Goal: Communication & Community: Ask a question

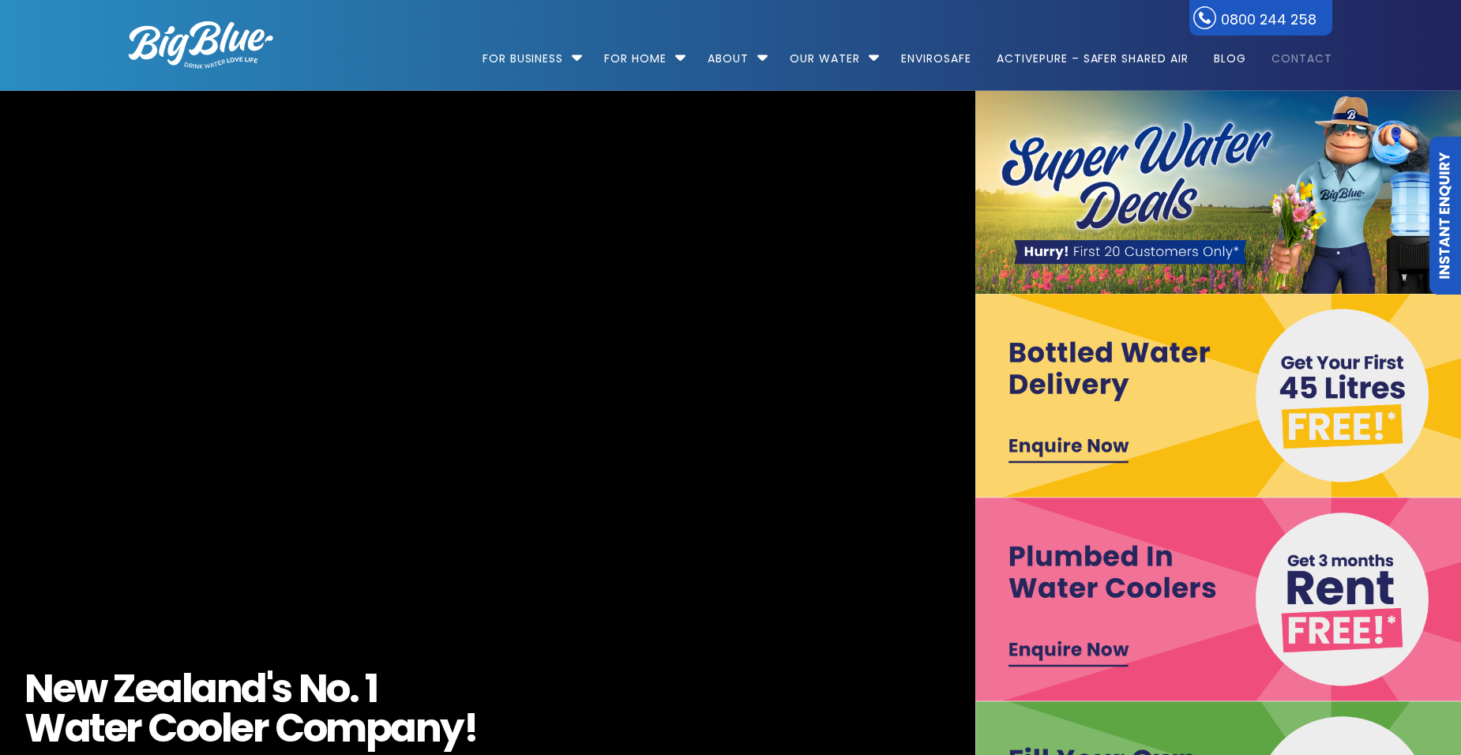
drag, startPoint x: 0, startPoint y: 0, endPoint x: 1295, endPoint y: 52, distance: 1296.4
click at [1295, 52] on link "Contact" at bounding box center [1297, 51] width 72 height 102
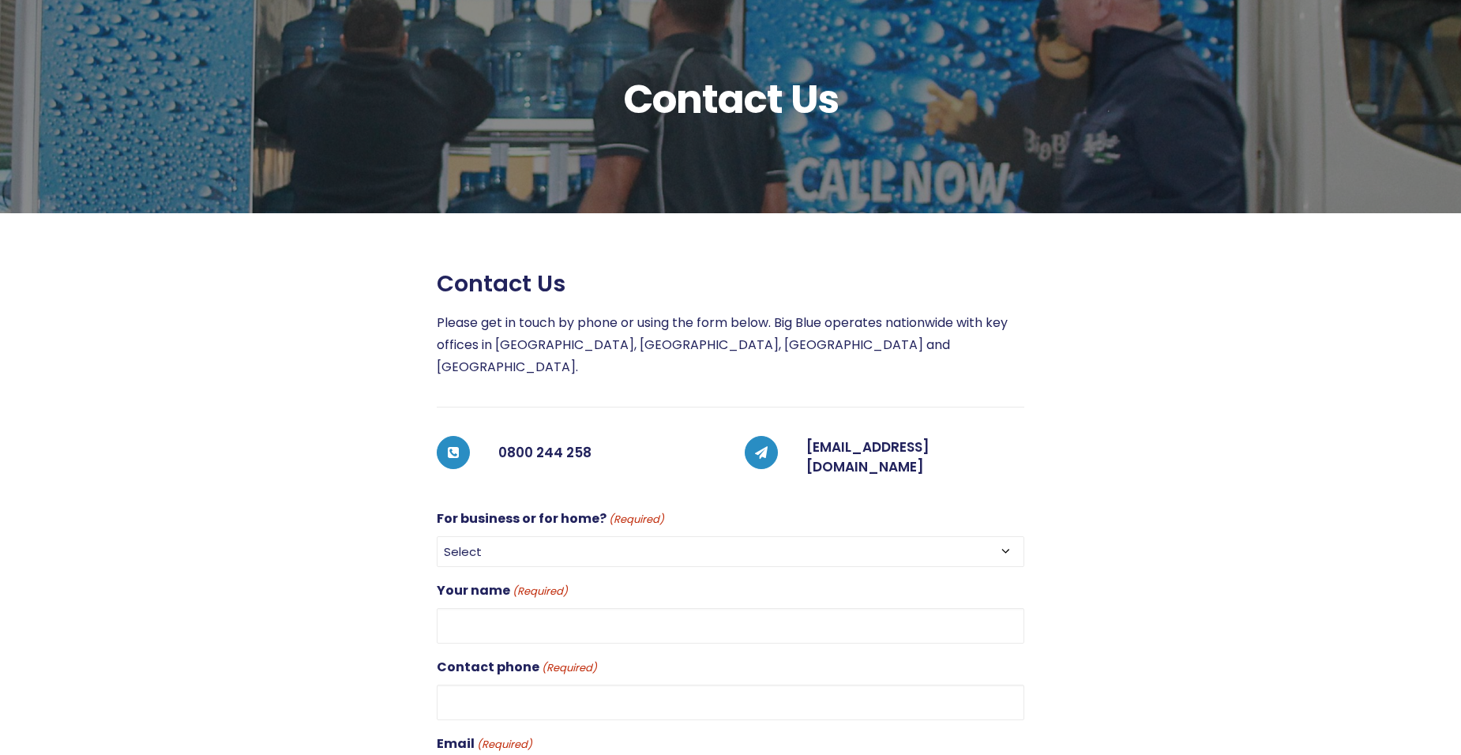
scroll to position [59, 0]
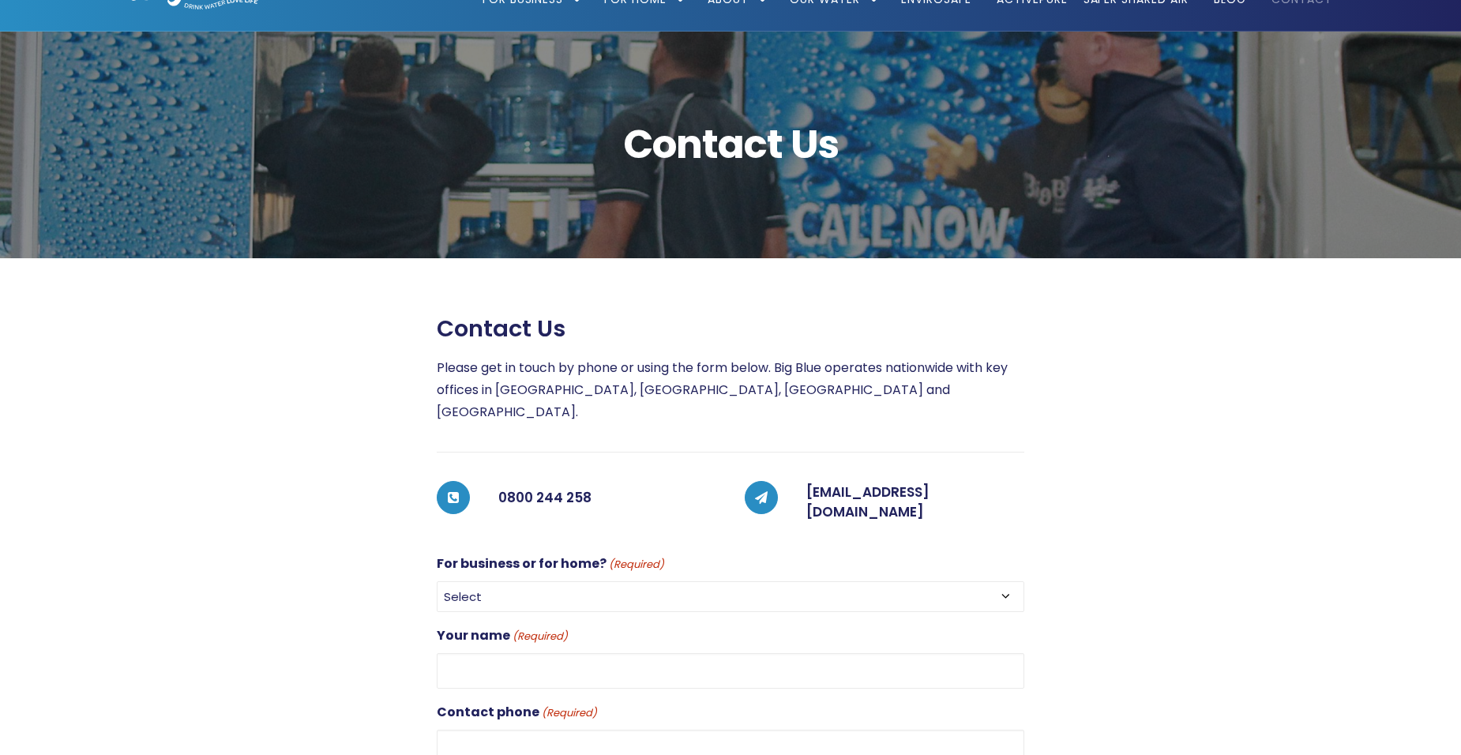
click at [568, 483] on h5 "0800 244 258" at bounding box center [607, 499] width 218 height 32
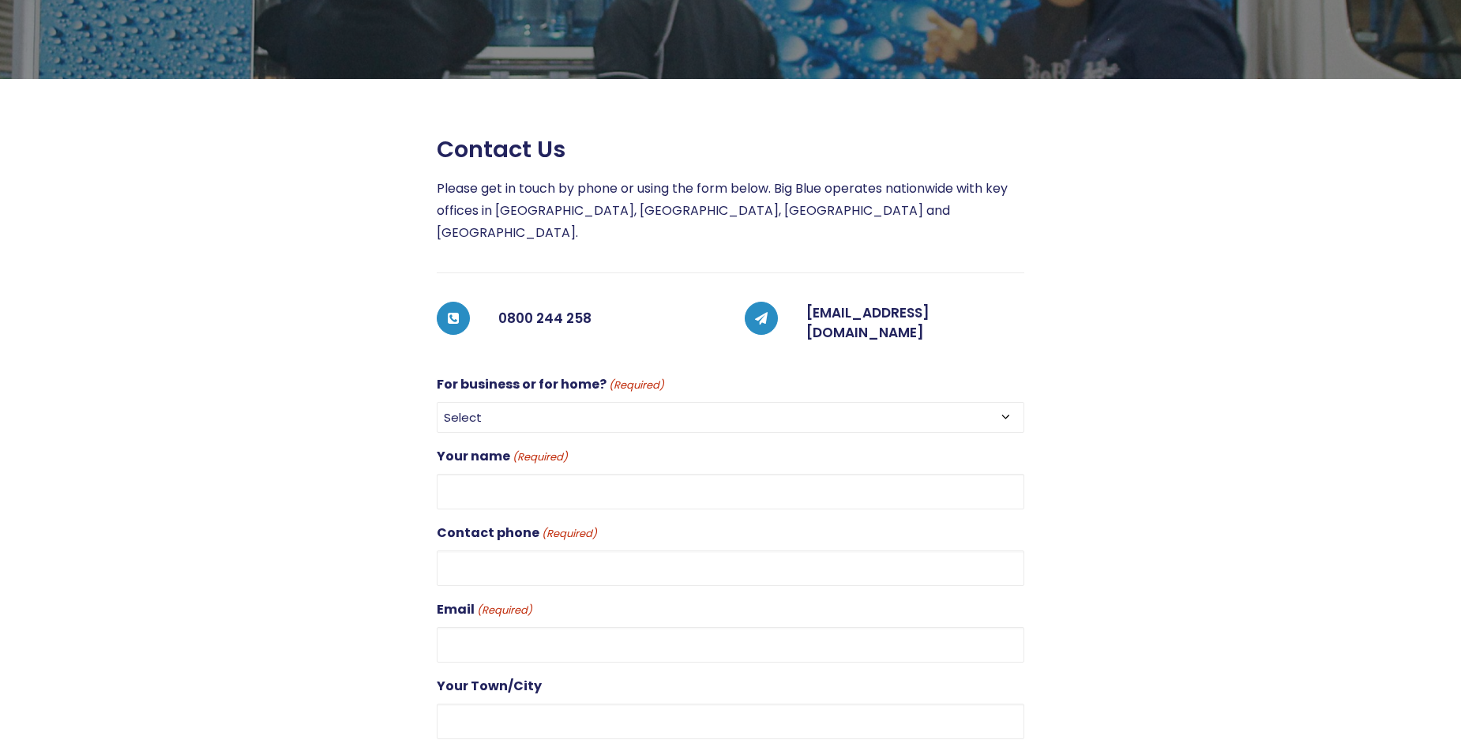
scroll to position [0, 0]
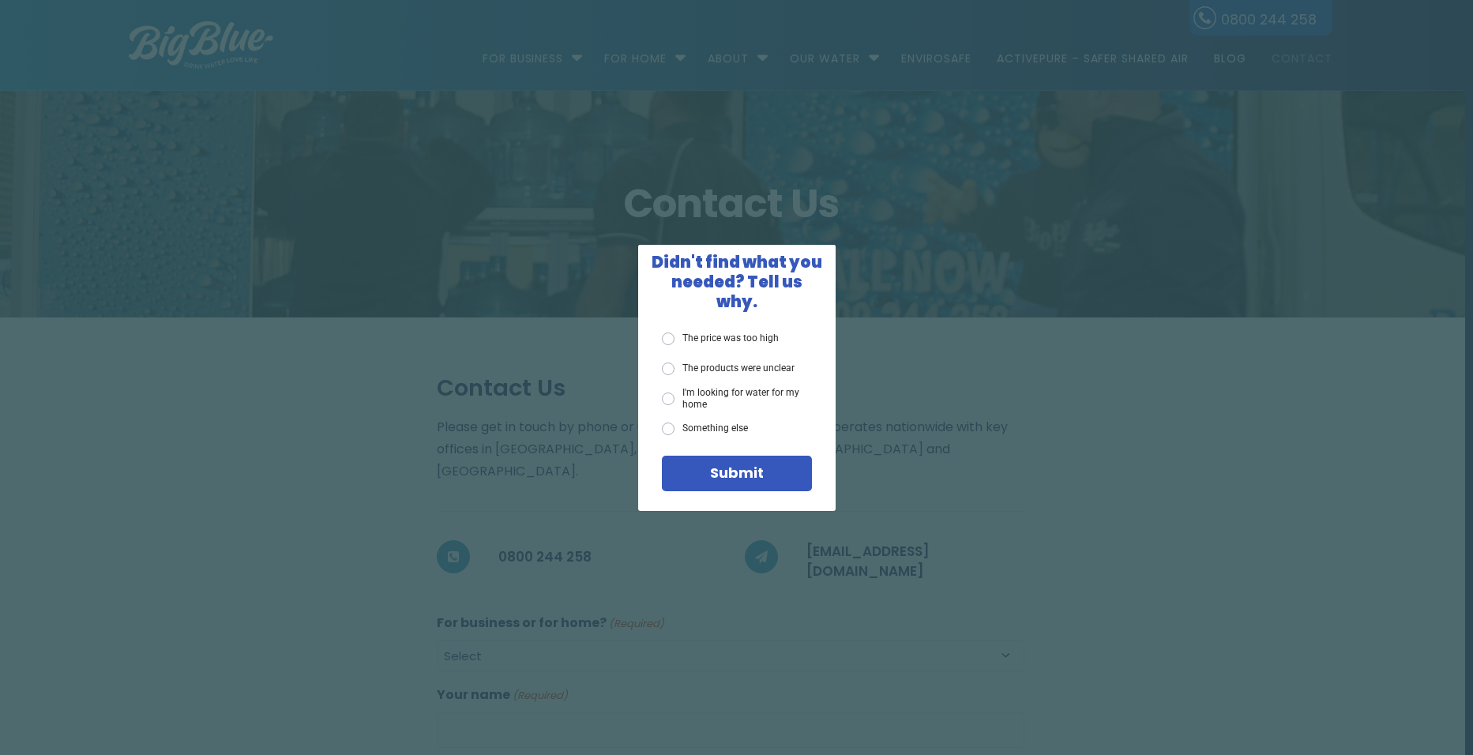
click at [668, 544] on div "X Didn't find what you needed? Tell us why. The price was too high The products…" at bounding box center [736, 377] width 1473 height 755
click at [821, 269] on span "X" at bounding box center [821, 260] width 14 height 20
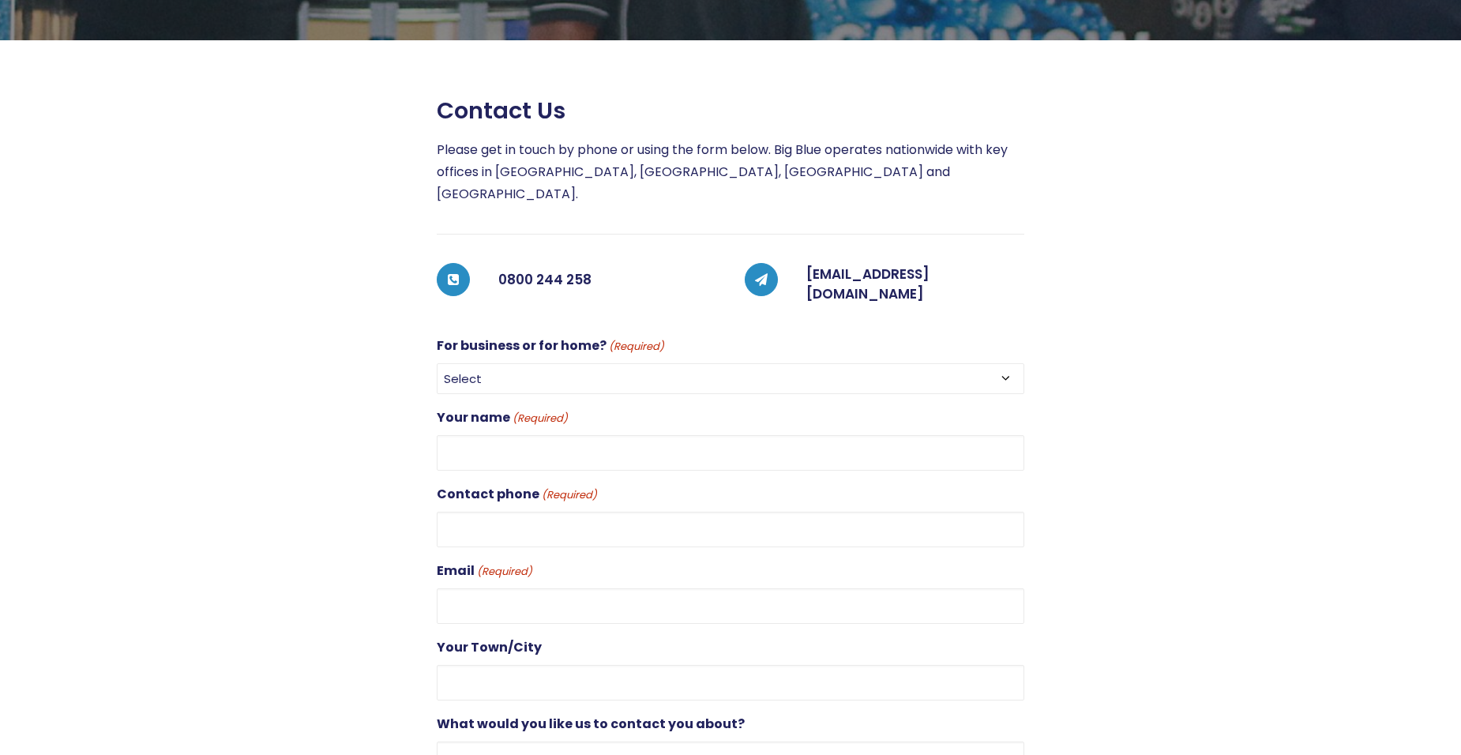
scroll to position [318, 0]
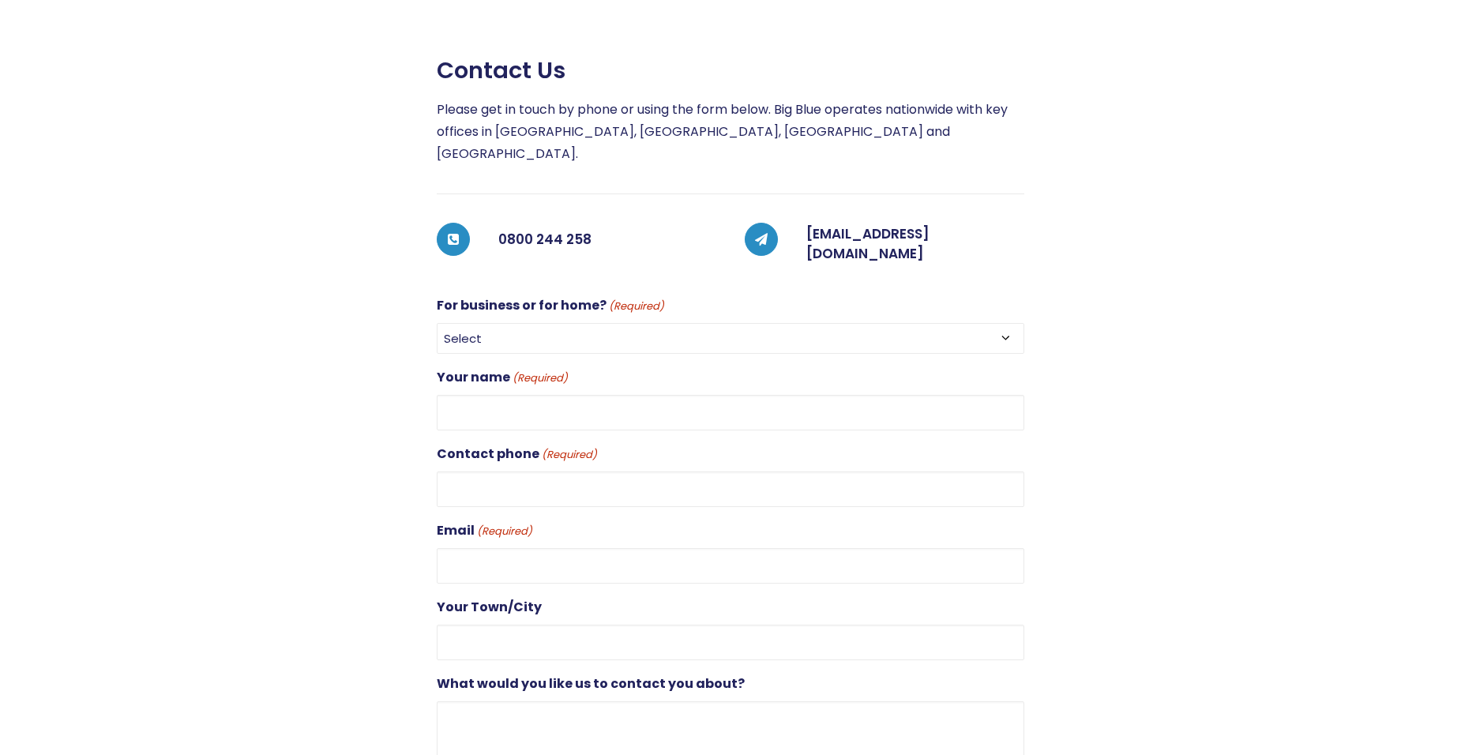
click at [539, 323] on select "Select For Business For Home" at bounding box center [731, 338] width 588 height 31
select select "For Business"
click at [437, 323] on select "Select For Business For Home" at bounding box center [731, 338] width 588 height 31
click at [536, 395] on input "Your name (Required)" at bounding box center [731, 413] width 588 height 36
type input "Raukawa W"
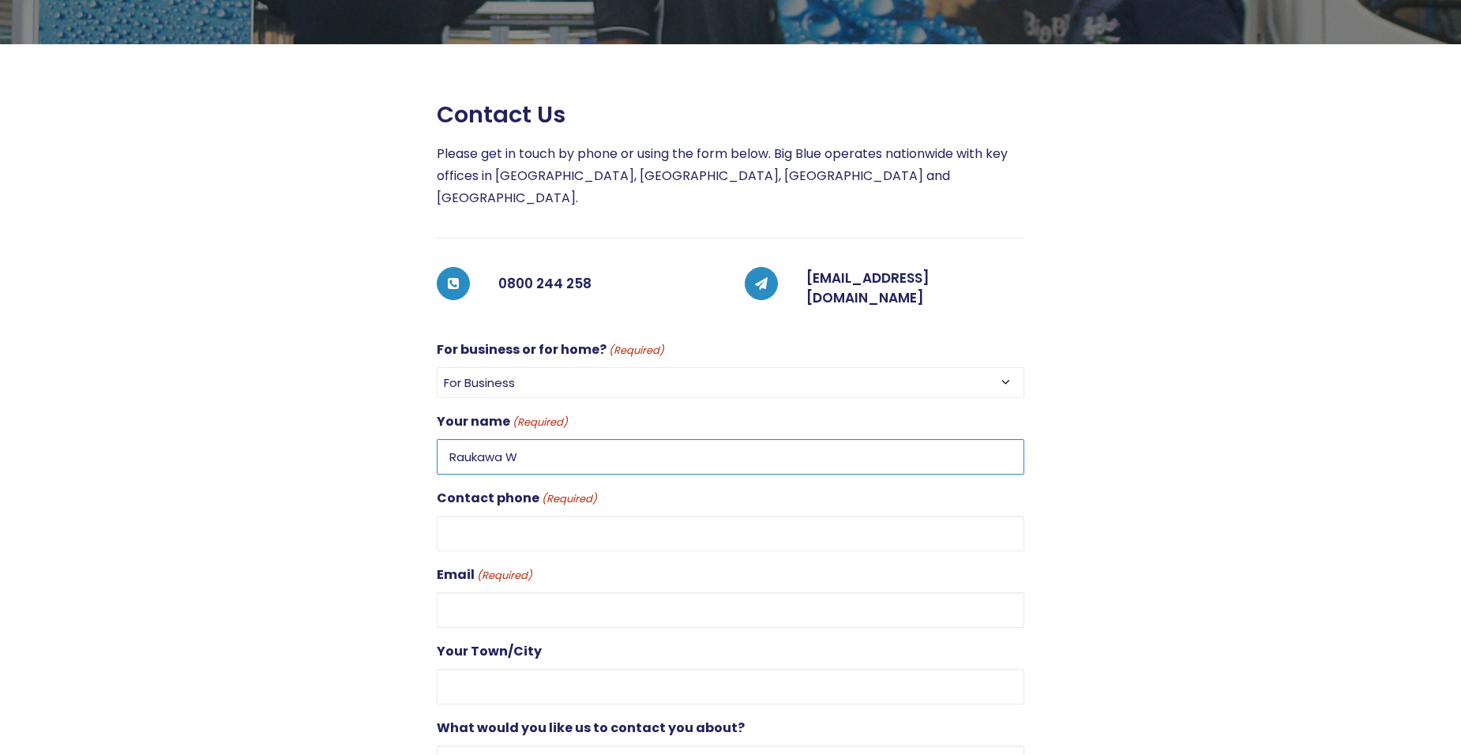
scroll to position [273, 0]
drag, startPoint x: 531, startPoint y: 427, endPoint x: 385, endPoint y: 423, distance: 145.4
click at [385, 423] on div "Contact us Please get in touch by phone or using the form below. Big Blue opera…" at bounding box center [716, 540] width 1232 height 876
